Goal: Task Accomplishment & Management: Manage account settings

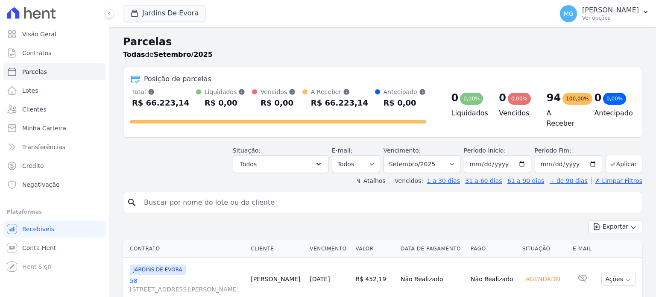
select select
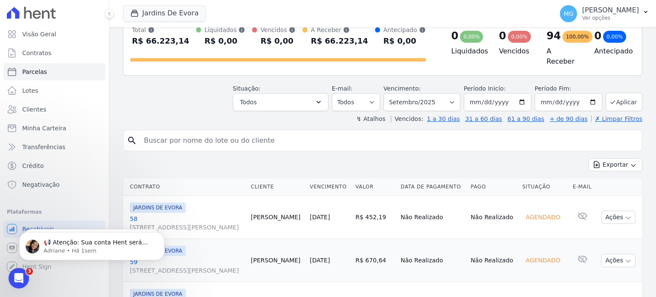
scroll to position [57, 0]
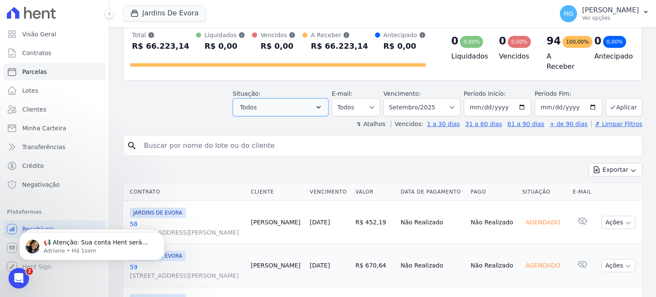
click at [294, 101] on button "Todos" at bounding box center [281, 107] width 96 height 18
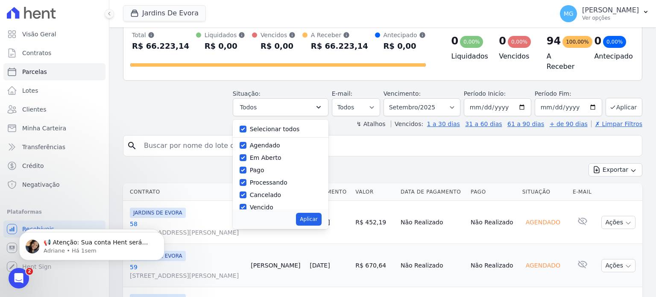
click at [540, 141] on input "search" at bounding box center [389, 145] width 500 height 17
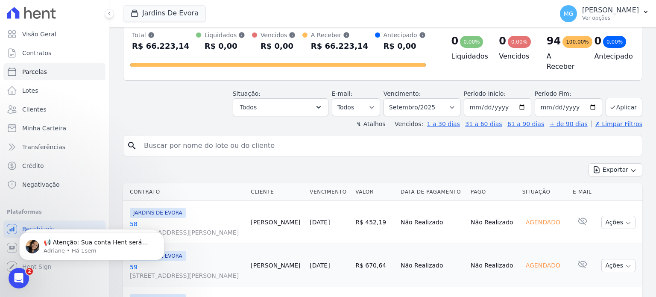
click at [533, 191] on th "Situação" at bounding box center [544, 192] width 50 height 18
click at [537, 191] on th "Situação" at bounding box center [544, 192] width 50 height 18
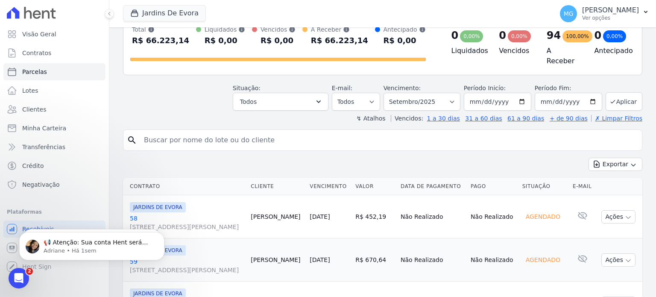
scroll to position [0, 0]
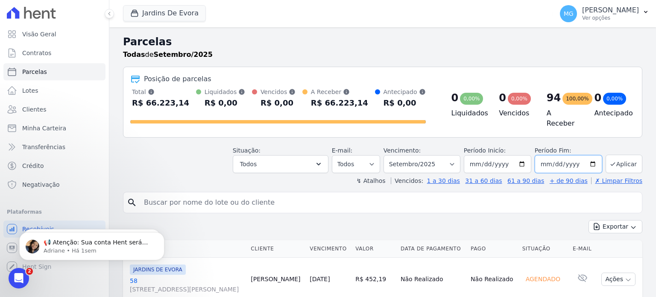
click at [566, 159] on input "[DATE]" at bounding box center [568, 164] width 67 height 18
click at [587, 160] on input "[DATE]" at bounding box center [568, 164] width 67 height 18
type input "[DATE]"
click at [617, 162] on button "Aplicar" at bounding box center [624, 164] width 37 height 18
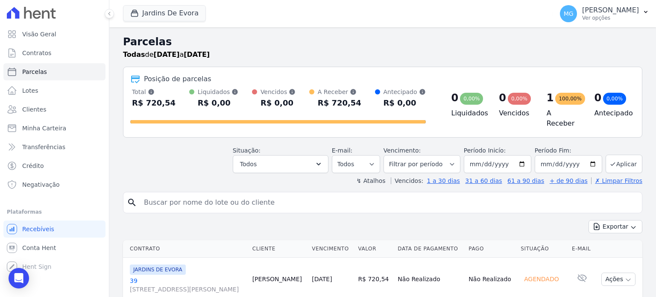
select select
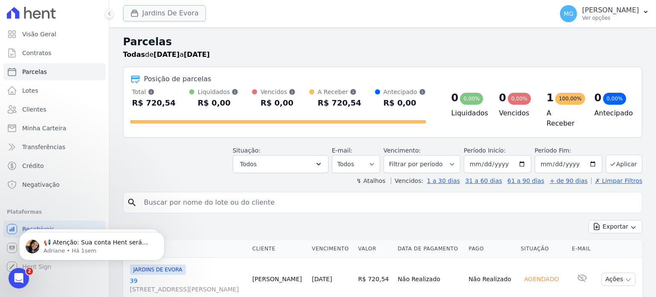
click at [162, 15] on button "Jardins De Evora" at bounding box center [164, 13] width 83 height 16
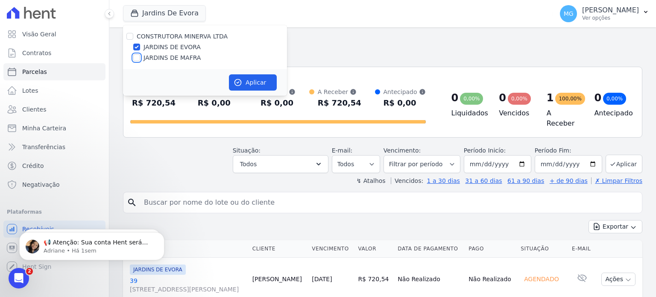
click at [136, 58] on input "JARDINS DE MAFRA" at bounding box center [136, 57] width 7 height 7
checkbox input "true"
click at [264, 79] on button "Aplicar" at bounding box center [253, 82] width 48 height 16
select select
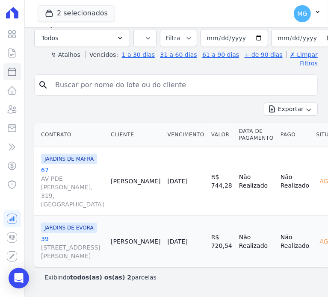
scroll to position [212, 0]
click at [197, 273] on div "Exibindo todos(as) os(as) 2 parcelas" at bounding box center [175, 277] width 263 height 9
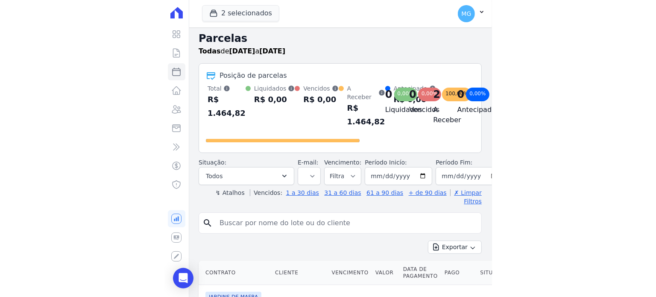
scroll to position [0, 0]
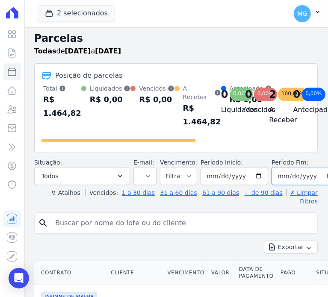
click at [311, 174] on input "[DATE]" at bounding box center [304, 176] width 67 height 18
click at [315, 175] on input "[DATE]" at bounding box center [304, 176] width 67 height 18
type input "[DATE]"
click at [239, 44] on h2 "Parcelas" at bounding box center [175, 38] width 283 height 15
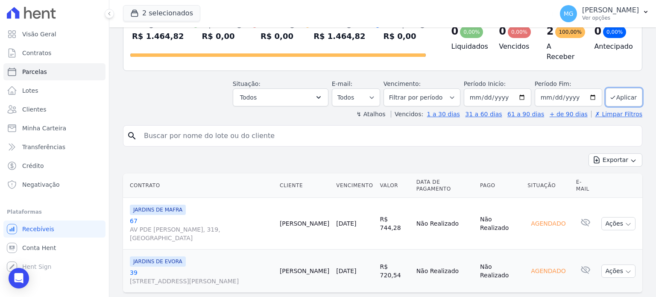
scroll to position [84, 0]
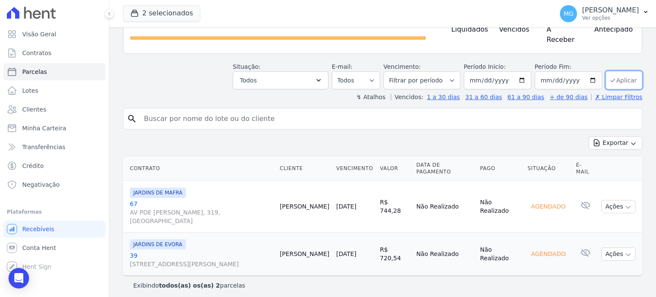
click at [622, 74] on button "Aplicar" at bounding box center [624, 80] width 37 height 18
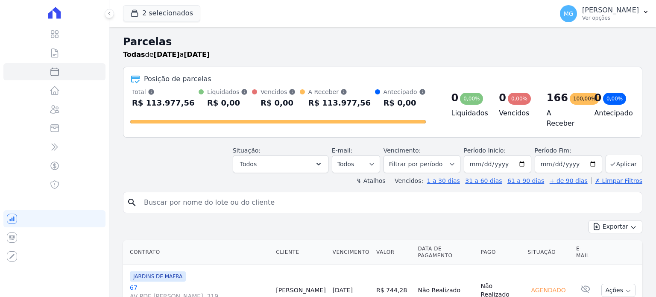
select select
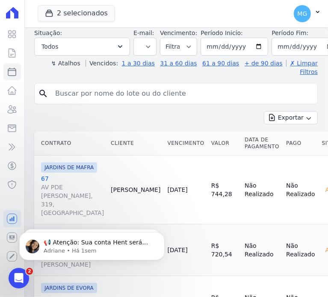
scroll to position [79, 0]
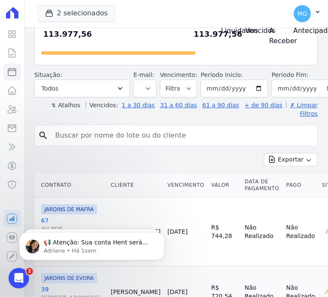
click at [71, 137] on input "search" at bounding box center [182, 135] width 264 height 17
type input "38"
select select
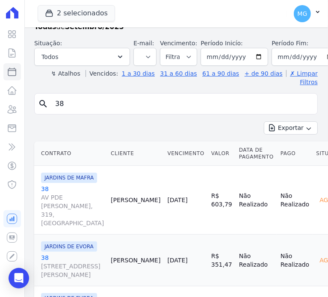
scroll to position [0, 0]
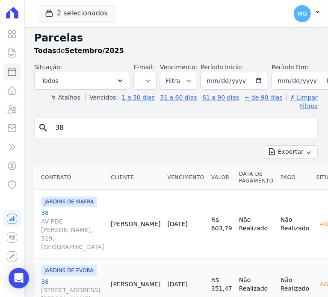
click at [81, 119] on input "38" at bounding box center [182, 127] width 264 height 17
type input "48"
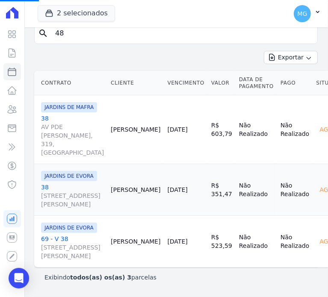
scroll to position [200, 0]
select select
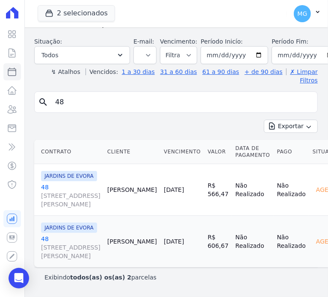
scroll to position [28, 0]
click at [97, 97] on input "48" at bounding box center [182, 102] width 264 height 17
type input "62"
select select
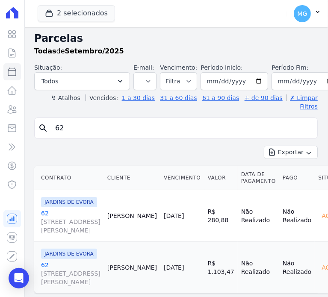
click at [85, 125] on input "62" at bounding box center [182, 128] width 264 height 17
type input "1"
type input "69"
select select
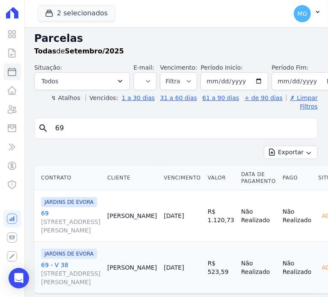
click at [73, 120] on input "69" at bounding box center [182, 128] width 264 height 17
type input "75"
select select
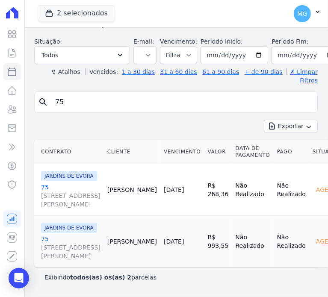
scroll to position [29, 0]
click at [68, 94] on input "75" at bounding box center [182, 102] width 264 height 17
type input "12"
select select
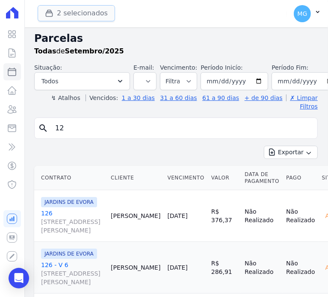
click at [68, 12] on button "2 selecionados" at bounding box center [76, 13] width 77 height 16
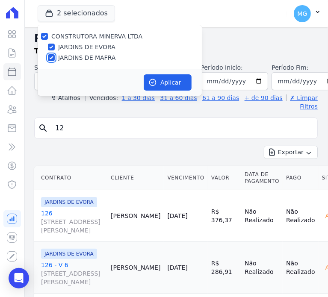
click at [52, 56] on input "JARDINS DE MAFRA" at bounding box center [51, 57] width 7 height 7
checkbox input "false"
click at [181, 82] on button "Aplicar" at bounding box center [168, 82] width 48 height 16
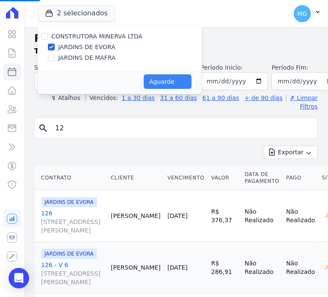
select select
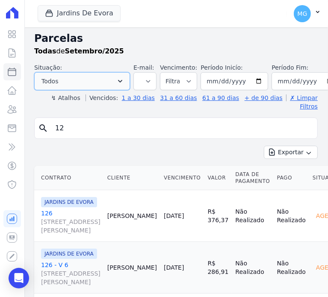
click at [77, 78] on button "Todos" at bounding box center [82, 81] width 96 height 18
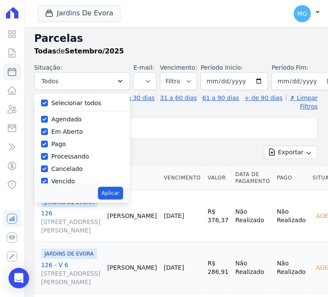
click at [88, 49] on strong "Setembro/2025" at bounding box center [94, 51] width 59 height 8
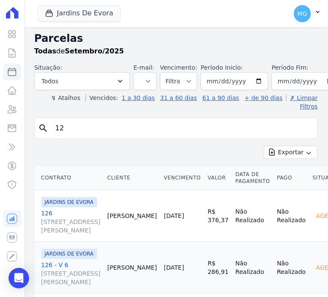
click at [68, 123] on input "12" at bounding box center [182, 128] width 264 height 17
type input "16"
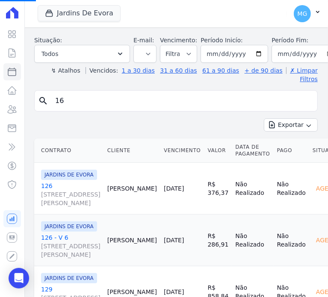
scroll to position [28, 0]
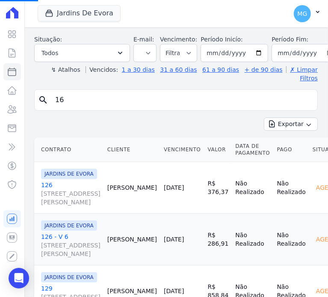
select select
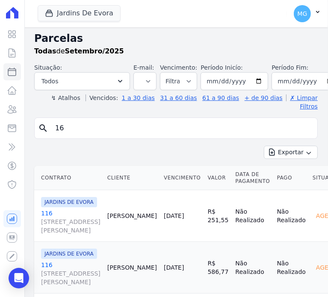
click at [66, 120] on input "16" at bounding box center [182, 128] width 264 height 17
type input "29"
select select
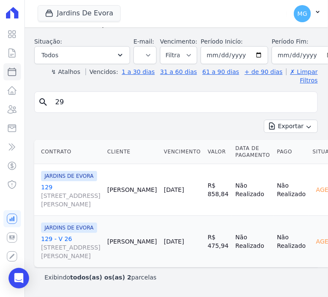
scroll to position [57, 0]
click at [89, 94] on input "29" at bounding box center [182, 102] width 264 height 17
type input "37"
select select
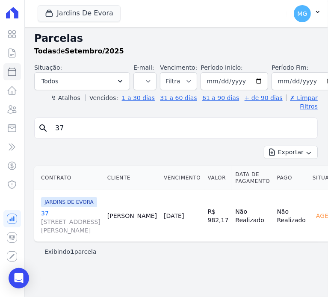
click at [75, 122] on input "37" at bounding box center [182, 128] width 264 height 17
type input "71"
select select
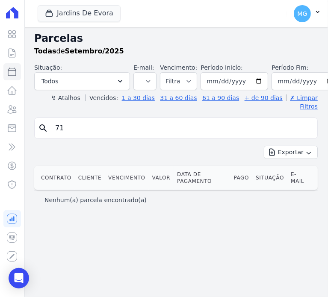
click at [80, 121] on input "71" at bounding box center [182, 128] width 264 height 17
type input "123"
select select
click at [82, 120] on input "123" at bounding box center [182, 128] width 264 height 17
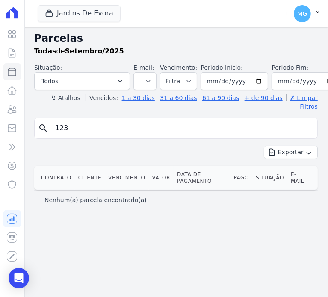
click at [82, 120] on input "123" at bounding box center [182, 128] width 264 height 17
type input "11"
select select
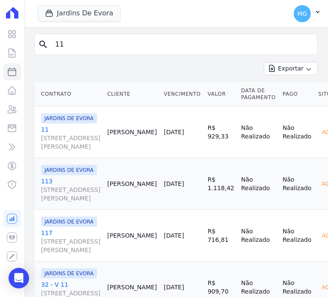
scroll to position [85, 0]
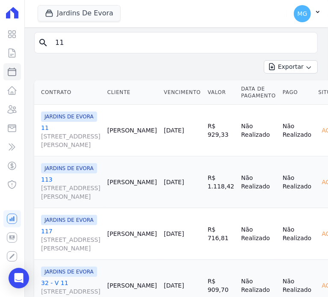
click at [204, 156] on td "R$ 929,33" at bounding box center [220, 131] width 33 height 52
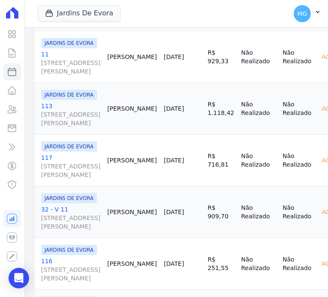
scroll to position [0, 0]
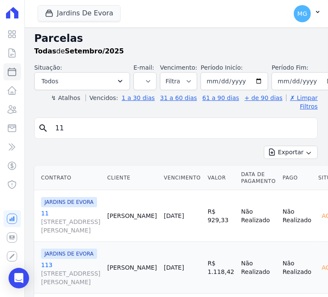
click at [66, 125] on input "11" at bounding box center [182, 128] width 264 height 17
type input "13"
select select
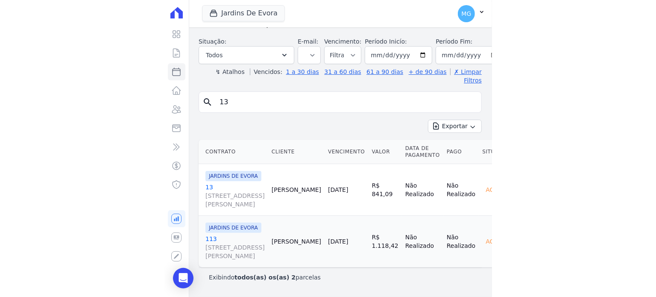
scroll to position [85, 0]
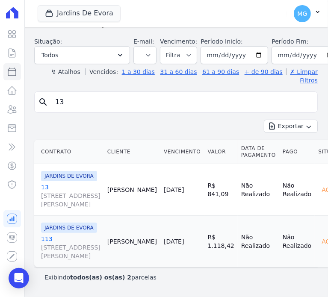
click at [197, 120] on div "Exportar Exportar PDF Exportar CSV" at bounding box center [175, 130] width 283 height 20
click at [6, 11] on icon at bounding box center [12, 13] width 12 height 12
click at [220, 25] on div "Jardins De Evora CONSTRUTORA MINERVA LTDA JARDINS DE EVORA JARDINS DE MAFRA Apl…" at bounding box center [161, 14] width 246 height 28
click at [208, 14] on div "Jardins De Evora CONSTRUTORA MINERVA LTDA JARDINS DE EVORA JARDINS DE MAFRA Apl…" at bounding box center [161, 14] width 246 height 28
click at [199, 15] on div "Jardins De Evora CONSTRUTORA MINERVA LTDA JARDINS DE EVORA JARDINS DE MAFRA Apl…" at bounding box center [161, 14] width 246 height 28
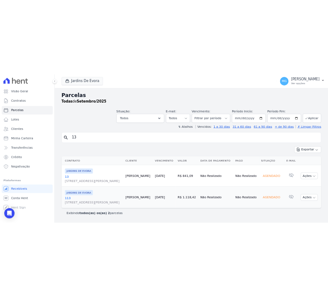
scroll to position [20, 0]
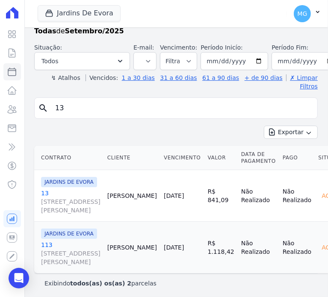
click at [167, 102] on input "13" at bounding box center [182, 108] width 264 height 17
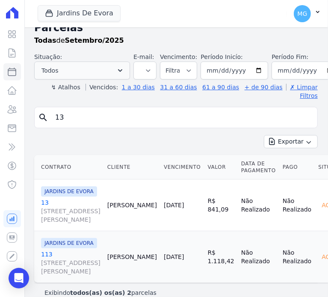
scroll to position [0, 0]
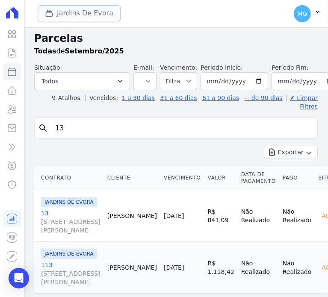
click at [89, 12] on button "Jardins De Evora" at bounding box center [79, 13] width 83 height 16
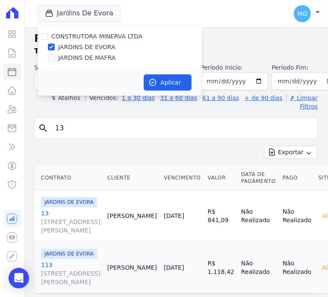
click at [61, 56] on label "JARDINS DE MAFRA" at bounding box center [86, 57] width 57 height 9
click at [55, 56] on input "JARDINS DE MAFRA" at bounding box center [51, 57] width 7 height 7
checkbox input "true"
click at [51, 47] on input "JARDINS DE EVORA" at bounding box center [51, 47] width 7 height 7
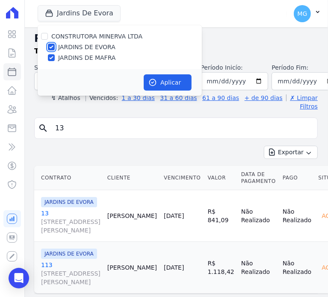
checkbox input "false"
click at [170, 85] on button "Aplicar" at bounding box center [168, 82] width 48 height 16
select select
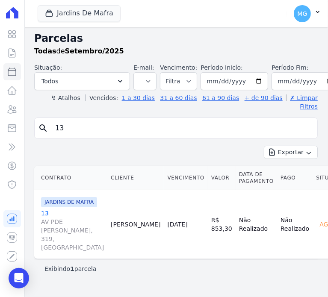
click at [109, 121] on input "13" at bounding box center [182, 128] width 264 height 17
type input "48"
select select
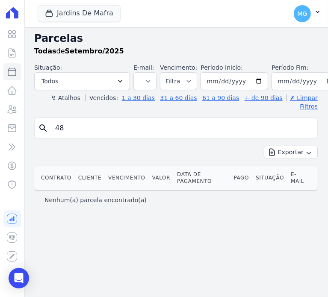
click at [78, 120] on input "48" at bounding box center [182, 128] width 264 height 17
type input "57"
select select
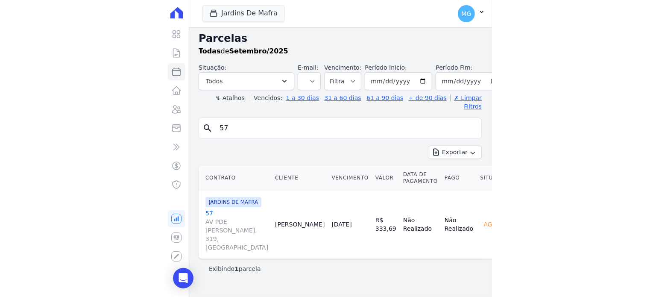
scroll to position [14, 0]
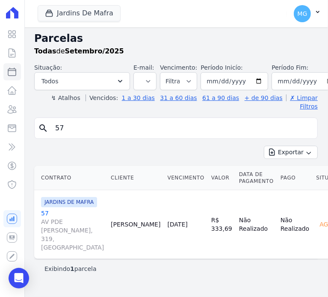
click at [88, 120] on input "57" at bounding box center [182, 128] width 264 height 17
type input "63"
select select
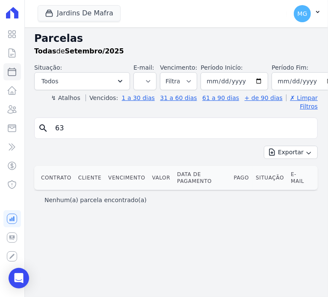
click at [214, 17] on div "Jardins De Mafra CONSTRUTORA MINERVA LTDA JARDINS DE EVORA JARDINS DE MAFRA Apl…" at bounding box center [161, 14] width 246 height 28
click at [220, 44] on h2 "Parcelas" at bounding box center [175, 38] width 283 height 15
click at [94, 14] on button "Jardins De Mafra" at bounding box center [79, 13] width 83 height 16
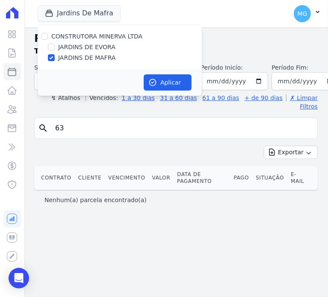
click at [66, 46] on label "JARDINS DE EVORA" at bounding box center [86, 47] width 57 height 9
click at [55, 46] on input "JARDINS DE EVORA" at bounding box center [51, 47] width 7 height 7
checkbox input "true"
click at [169, 83] on button "Aplicar" at bounding box center [168, 82] width 48 height 16
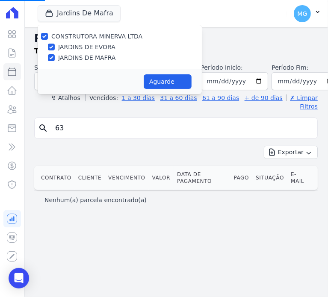
select select
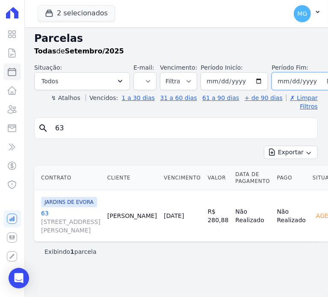
click at [316, 82] on input "2025-09-30" at bounding box center [304, 81] width 67 height 18
type input "[DATE]"
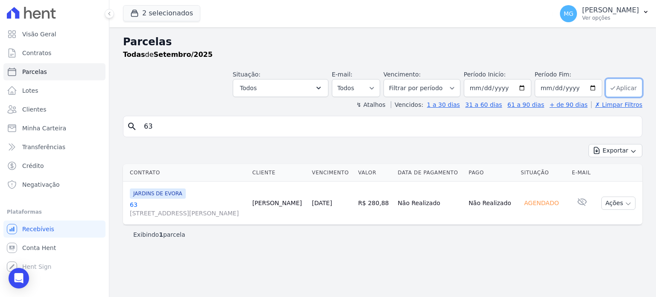
click at [626, 85] on button "Aplicar" at bounding box center [624, 88] width 37 height 18
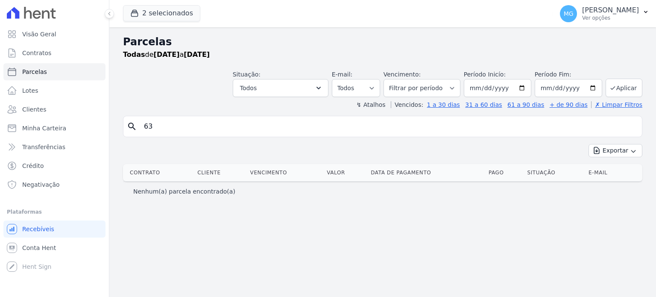
select select
click at [155, 8] on button "2 selecionados" at bounding box center [161, 13] width 77 height 16
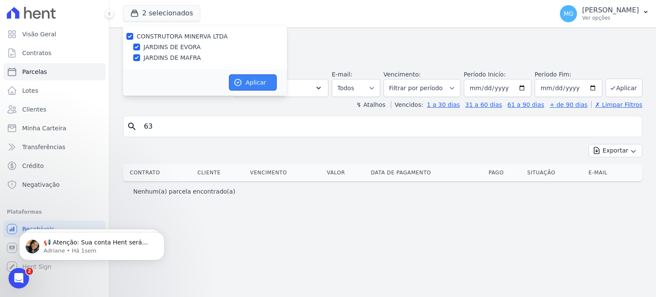
click at [239, 83] on icon "button" at bounding box center [238, 82] width 9 height 9
select select
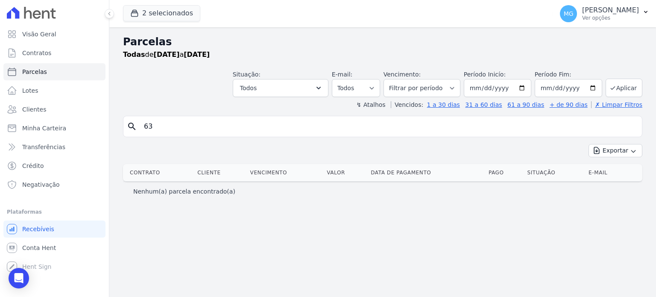
click at [230, 133] on input "63" at bounding box center [389, 126] width 500 height 17
select select
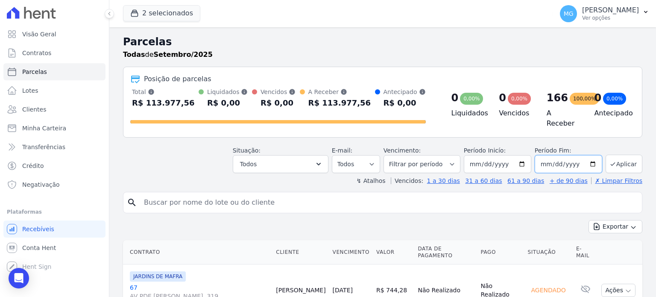
click at [568, 158] on input "[DATE]" at bounding box center [568, 164] width 67 height 18
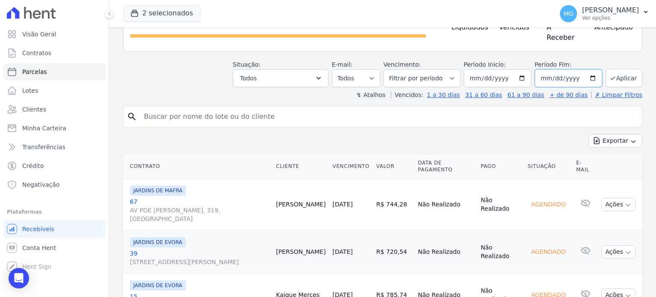
scroll to position [85, 0]
click at [618, 198] on button "Ações" at bounding box center [618, 204] width 34 height 13
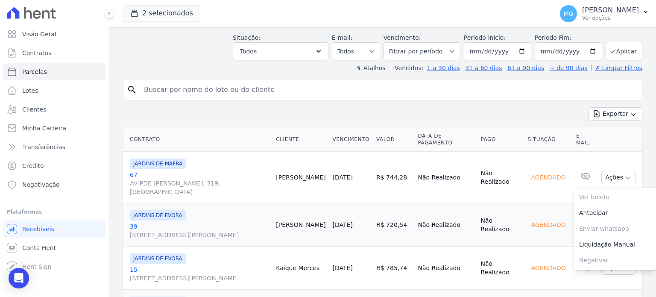
scroll to position [114, 0]
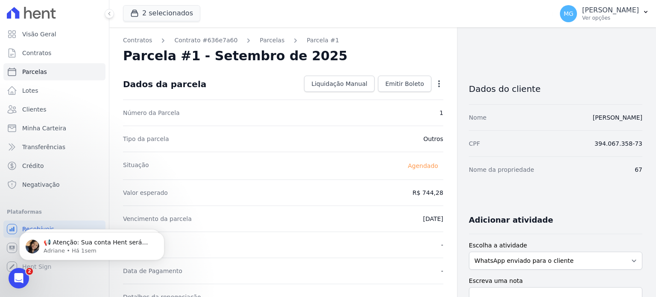
click at [435, 82] on icon "button" at bounding box center [439, 83] width 9 height 9
click at [414, 53] on div "Parcela #1 - Setembro de 2025" at bounding box center [283, 55] width 320 height 15
click at [408, 84] on span "Emitir Boleto" at bounding box center [404, 83] width 39 height 9
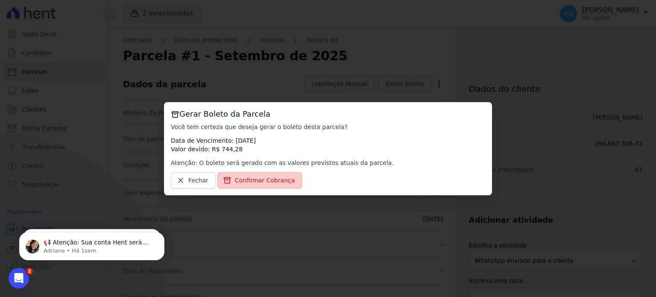
drag, startPoint x: 263, startPoint y: 181, endPoint x: 293, endPoint y: 16, distance: 167.6
click at [263, 182] on span "Confirmar Cobrança" at bounding box center [265, 180] width 60 height 9
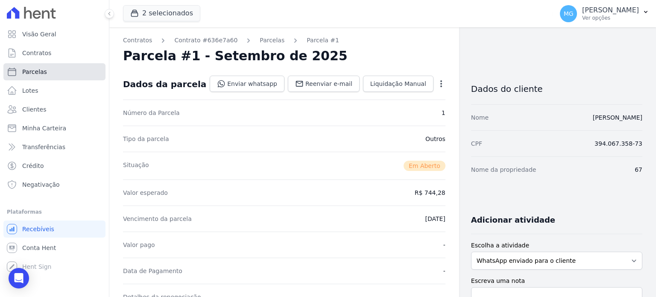
click at [35, 70] on span "Parcelas" at bounding box center [34, 71] width 25 height 9
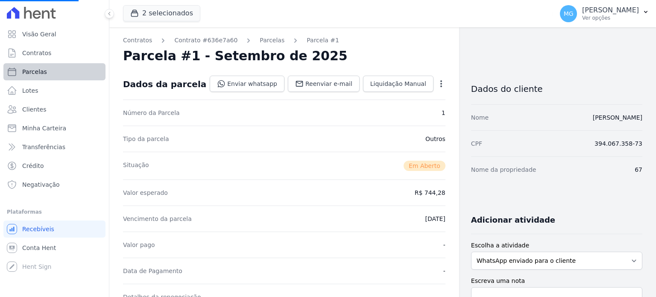
select select
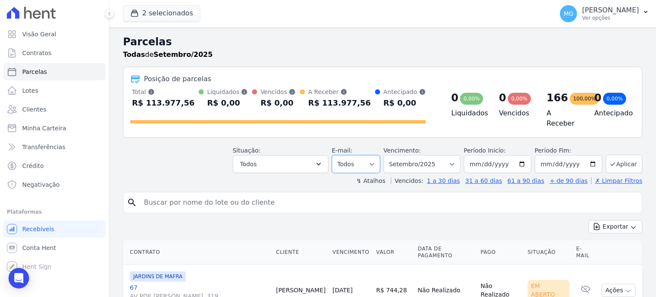
click at [379, 157] on select "Todos Lido Não-lido" at bounding box center [356, 164] width 48 height 18
click at [297, 150] on div "Situação: Agendado Em Aberto Pago Processando Cancelado Vencido Transferindo De…" at bounding box center [281, 159] width 96 height 27
click at [285, 165] on button "Todos" at bounding box center [281, 164] width 96 height 18
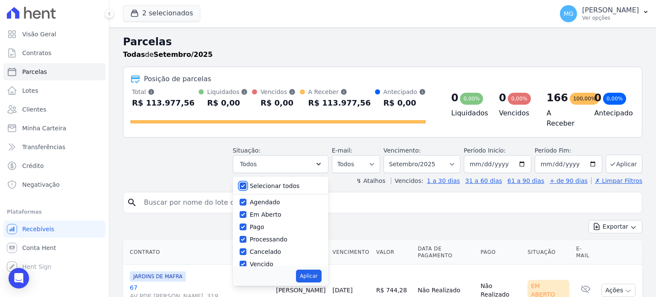
click at [246, 182] on input "Selecionar todos" at bounding box center [243, 185] width 7 height 7
checkbox input "false"
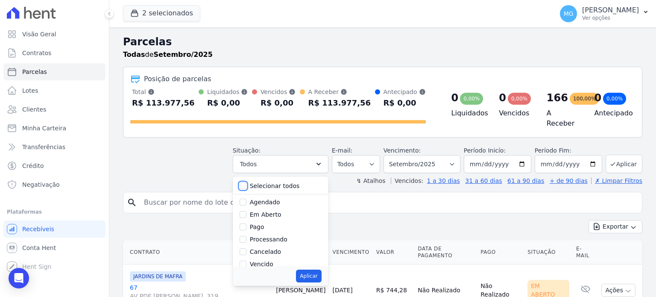
checkbox input "false"
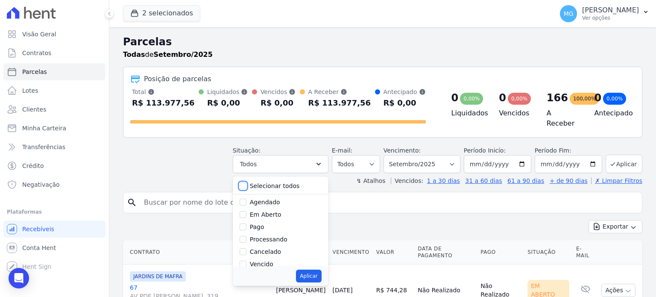
checkbox input "false"
click at [246, 213] on input "Em Aberto" at bounding box center [243, 214] width 7 height 7
checkbox input "true"
click at [318, 272] on button "Aplicar" at bounding box center [308, 276] width 25 height 13
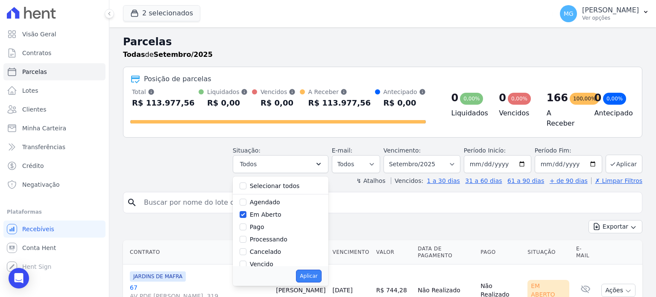
select select "pending"
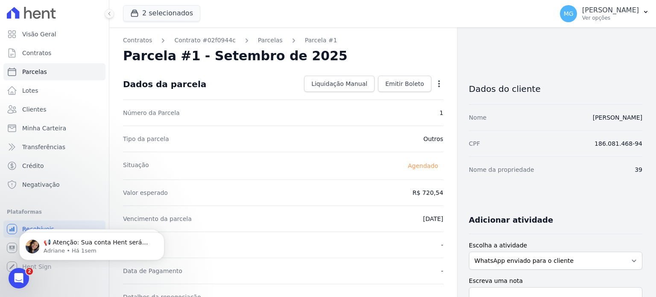
click at [545, 163] on div "Nome da propriedade 39" at bounding box center [555, 169] width 173 height 26
click at [393, 85] on span "Emitir Boleto" at bounding box center [404, 83] width 39 height 9
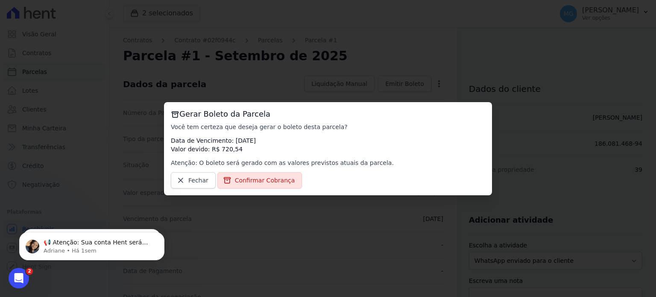
drag, startPoint x: 224, startPoint y: 128, endPoint x: 343, endPoint y: 128, distance: 119.6
click at [343, 128] on p "Você tem certeza que deseja gerar o boleto desta parcela?" at bounding box center [328, 127] width 314 height 9
click at [340, 135] on div "Você tem certeza que deseja gerar o boleto desta parcela? Data de Vencimento: […" at bounding box center [328, 145] width 314 height 44
click at [266, 182] on span "Confirmar Cobrança" at bounding box center [265, 180] width 60 height 9
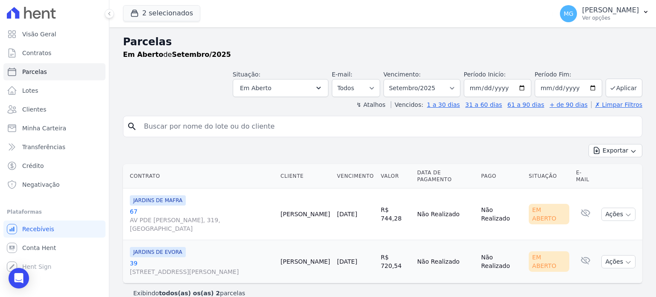
select select
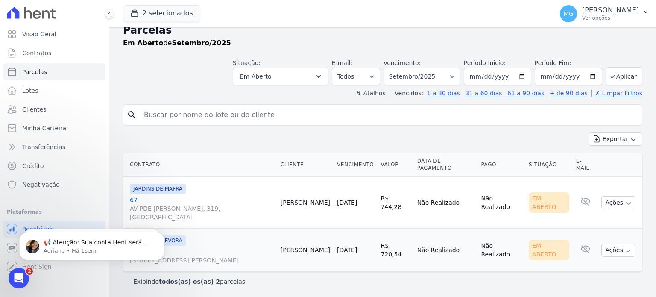
click at [200, 149] on div "Contrato Cliente Vencimento [GEOGRAPHIC_DATA] Data de Pagamento Pago Situação E…" at bounding box center [382, 212] width 547 height 126
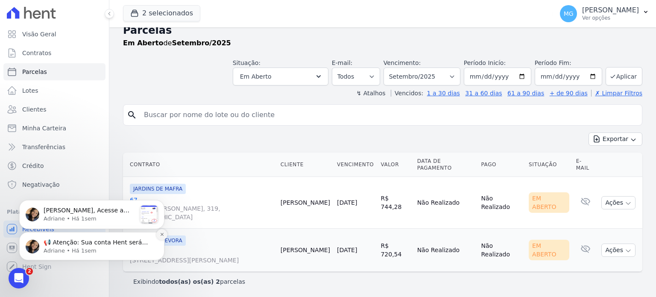
click at [161, 235] on icon "Dismiss notification" at bounding box center [162, 234] width 5 height 5
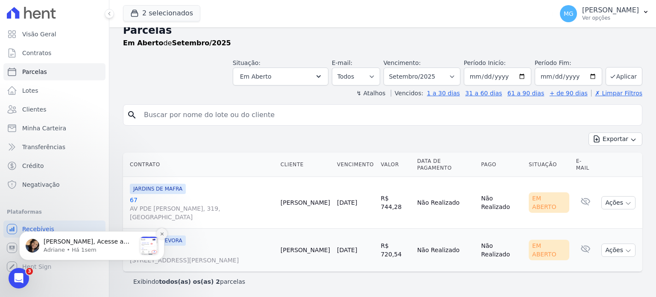
click at [161, 235] on icon "Dismiss notification" at bounding box center [161, 233] width 3 height 3
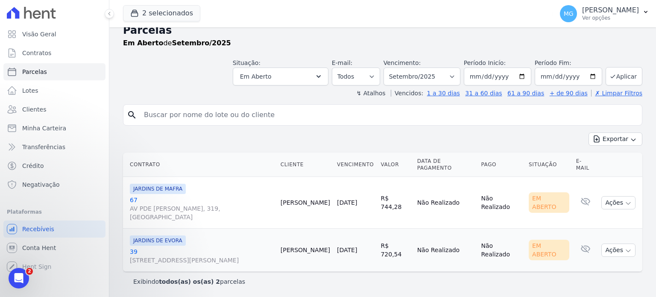
click at [298, 149] on div "Contrato Cliente Vencimento Valor Data de Pagamento Pago Situação E-mail JARDIN…" at bounding box center [382, 212] width 547 height 126
click at [310, 134] on div "Exportar Exportar PDF Exportar CSV" at bounding box center [382, 142] width 519 height 20
click at [201, 76] on div "Situação: Agendado Em Aberto Pago Processando Cancelado Vencido Transferindo De…" at bounding box center [382, 70] width 519 height 30
click at [58, 70] on link "Parcelas" at bounding box center [54, 71] width 102 height 17
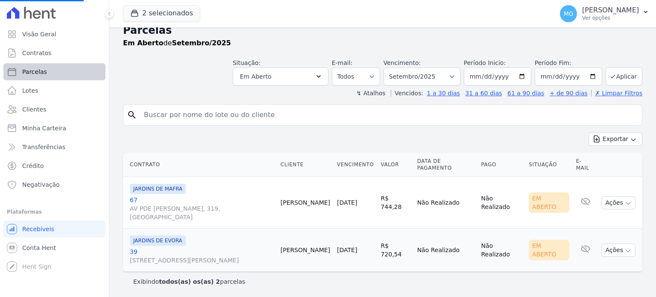
select select
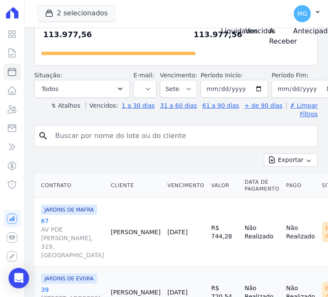
scroll to position [85, 0]
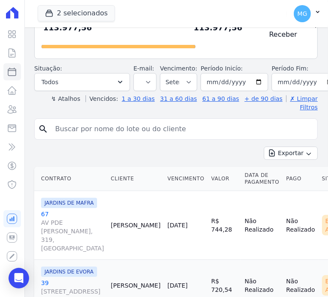
click at [141, 128] on input "search" at bounding box center [182, 128] width 264 height 17
type input "11"
select select
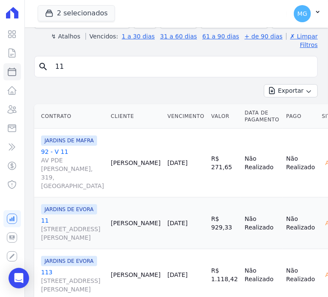
scroll to position [57, 0]
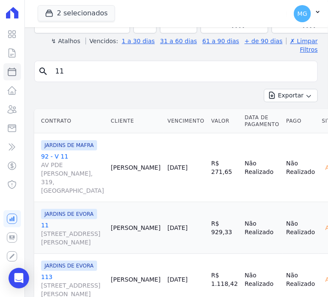
click at [83, 64] on input "11" at bounding box center [182, 71] width 264 height 17
click at [83, 63] on input "11" at bounding box center [182, 71] width 264 height 17
type input "13"
select select
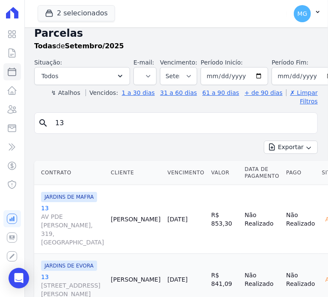
scroll to position [0, 0]
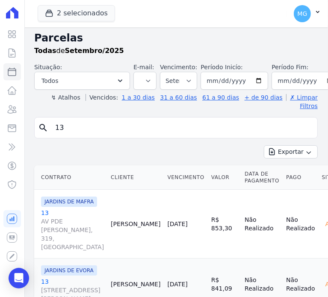
click at [80, 121] on input "13" at bounding box center [182, 127] width 264 height 17
click at [101, 124] on input "13" at bounding box center [182, 127] width 264 height 17
type input "46"
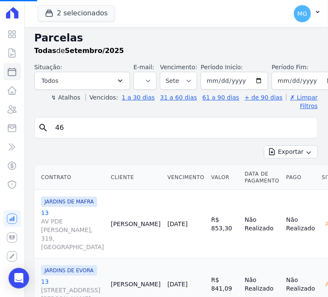
select select
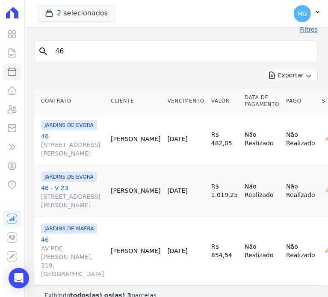
scroll to position [58, 0]
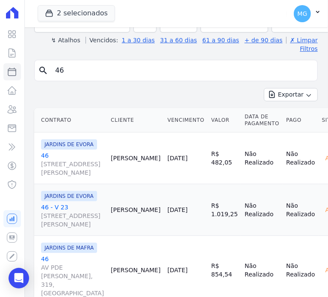
click at [102, 62] on input "46" at bounding box center [182, 70] width 264 height 17
type input "59"
select select
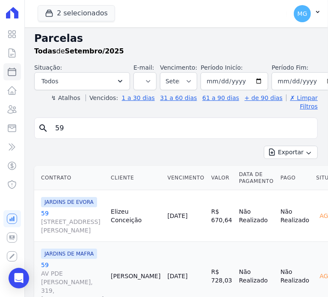
click at [92, 125] on input "59" at bounding box center [182, 128] width 264 height 17
type input "64"
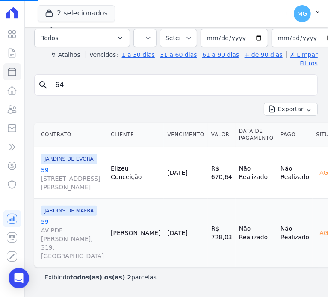
scroll to position [117, 0]
select select
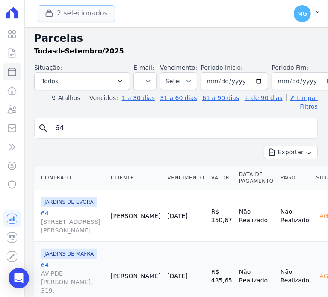
click at [73, 16] on button "2 selecionados" at bounding box center [76, 13] width 77 height 16
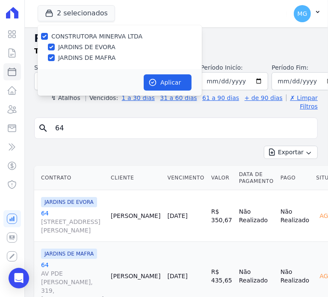
click at [80, 42] on div "CONSTRUTORA MINERVA LTDA JARDINS DE EVORA JARDINS DE MAFRA" at bounding box center [120, 47] width 164 height 44
drag, startPoint x: 79, startPoint y: 47, endPoint x: 94, endPoint y: 57, distance: 18.1
click at [79, 47] on label "JARDINS DE EVORA" at bounding box center [86, 47] width 57 height 9
click at [55, 47] on input "JARDINS DE EVORA" at bounding box center [51, 47] width 7 height 7
checkbox input "false"
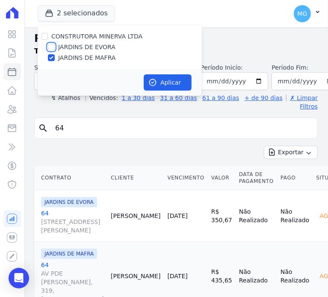
checkbox input "false"
click at [164, 82] on button "Aplicar" at bounding box center [168, 82] width 48 height 16
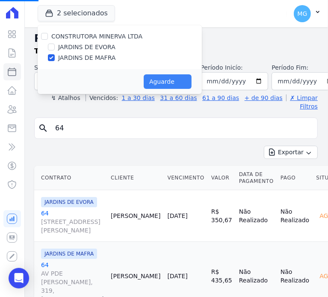
select select
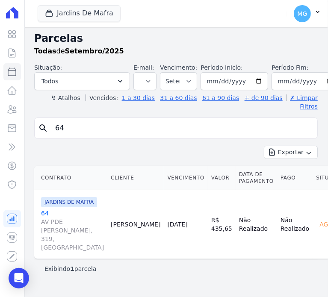
scroll to position [14, 0]
click at [80, 120] on input "64" at bounding box center [182, 128] width 264 height 17
type input "63"
select select
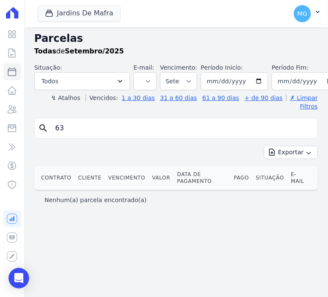
click at [109, 120] on input "63" at bounding box center [182, 128] width 264 height 17
type input "57"
select select
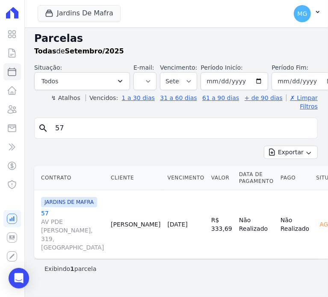
scroll to position [14, 0]
click at [108, 120] on input "57" at bounding box center [182, 128] width 264 height 17
type input "48"
select select
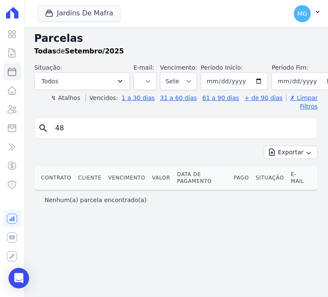
click at [96, 121] on input "48" at bounding box center [182, 128] width 264 height 17
select select
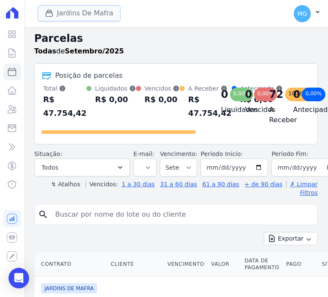
drag, startPoint x: 88, startPoint y: 9, endPoint x: 87, endPoint y: 16, distance: 7.4
click at [88, 9] on button "Jardins De Mafra" at bounding box center [79, 13] width 83 height 16
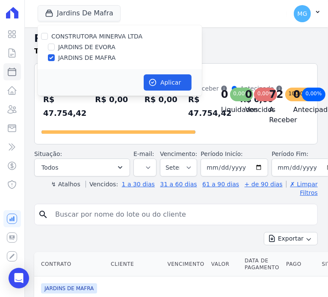
click at [73, 51] on label "JARDINS DE EVORA" at bounding box center [86, 47] width 57 height 9
click at [55, 50] on input "JARDINS DE EVORA" at bounding box center [51, 47] width 7 height 7
checkbox input "true"
click at [64, 62] on div "CONSTRUTORA MINERVA LTDA JARDINS DE EVORA JARDINS DE MAFRA" at bounding box center [120, 47] width 164 height 44
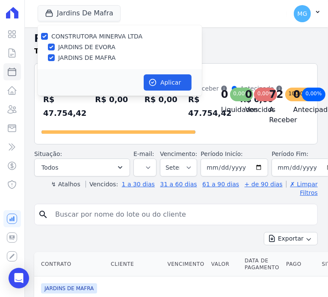
click at [82, 58] on label "JARDINS DE MAFRA" at bounding box center [86, 57] width 57 height 9
click at [55, 58] on input "JARDINS DE MAFRA" at bounding box center [51, 57] width 7 height 7
checkbox input "false"
click at [175, 82] on button "Aplicar" at bounding box center [168, 82] width 48 height 16
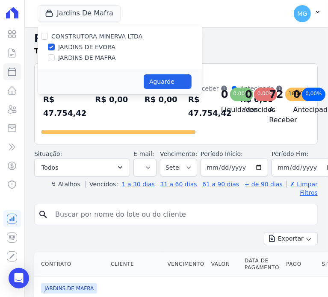
select select
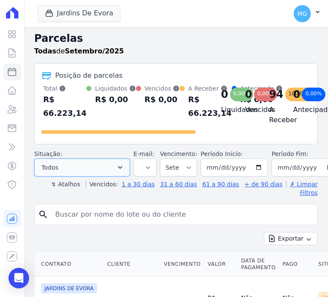
click at [108, 176] on button "Todos" at bounding box center [82, 167] width 96 height 18
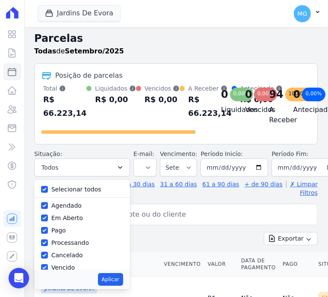
click at [188, 41] on h2 "Parcelas" at bounding box center [175, 38] width 283 height 15
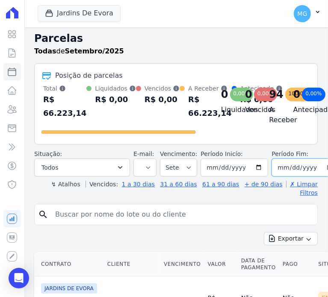
click at [314, 176] on input "2025-09-30" at bounding box center [304, 167] width 67 height 18
click at [318, 174] on input "2025-09-30" at bounding box center [304, 167] width 67 height 18
type input "[DATE]"
click at [220, 214] on input "search" at bounding box center [182, 214] width 264 height 17
click at [72, 17] on button "Jardins De Evora" at bounding box center [79, 13] width 83 height 16
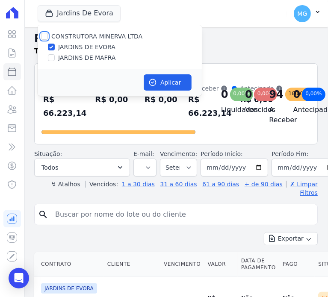
click at [45, 35] on input "CONSTRUTORA MINERVA LTDA" at bounding box center [44, 36] width 7 height 7
checkbox input "true"
click at [171, 81] on button "Aplicar" at bounding box center [168, 82] width 48 height 16
select select
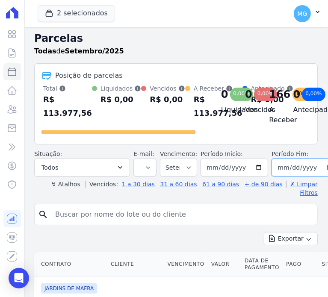
click at [318, 175] on input "2025-09-30" at bounding box center [304, 167] width 67 height 18
type input "[DATE]"
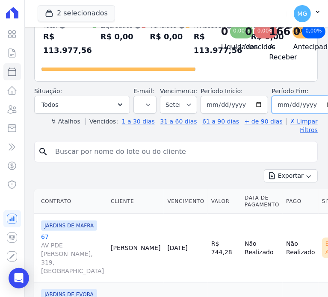
scroll to position [28, 0]
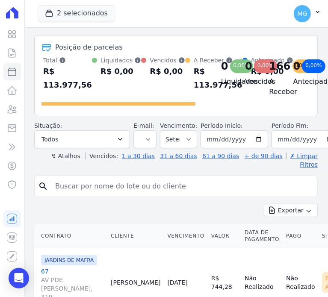
click at [215, 208] on div "Exportar Exportar PDF Exportar CSV" at bounding box center [175, 214] width 283 height 20
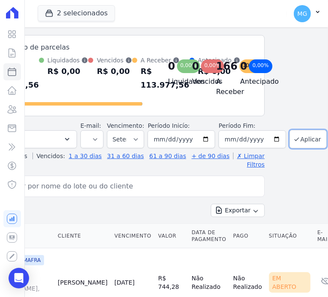
scroll to position [28, 60]
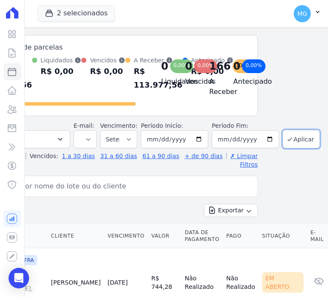
drag, startPoint x: 169, startPoint y: 215, endPoint x: 257, endPoint y: 167, distance: 99.8
click at [301, 147] on button "Aplicar" at bounding box center [300, 139] width 37 height 18
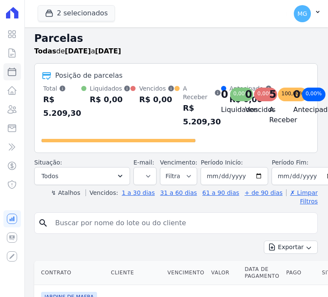
select select
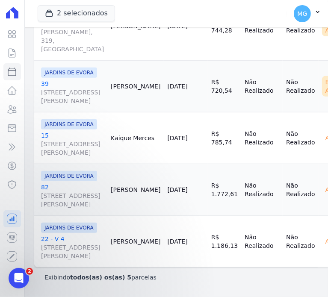
scroll to position [546, 0]
